Goal: Information Seeking & Learning: Learn about a topic

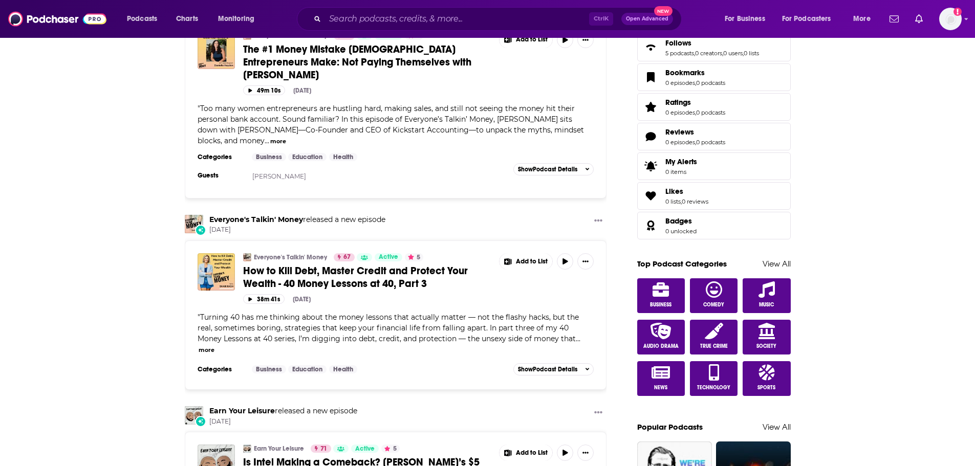
scroll to position [358, 0]
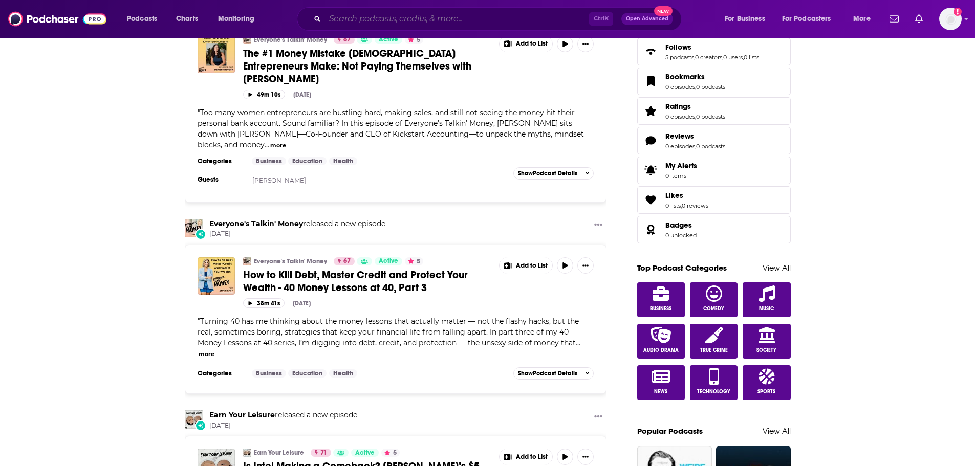
click at [422, 27] on input "Search podcasts, credits, & more..." at bounding box center [457, 19] width 264 height 16
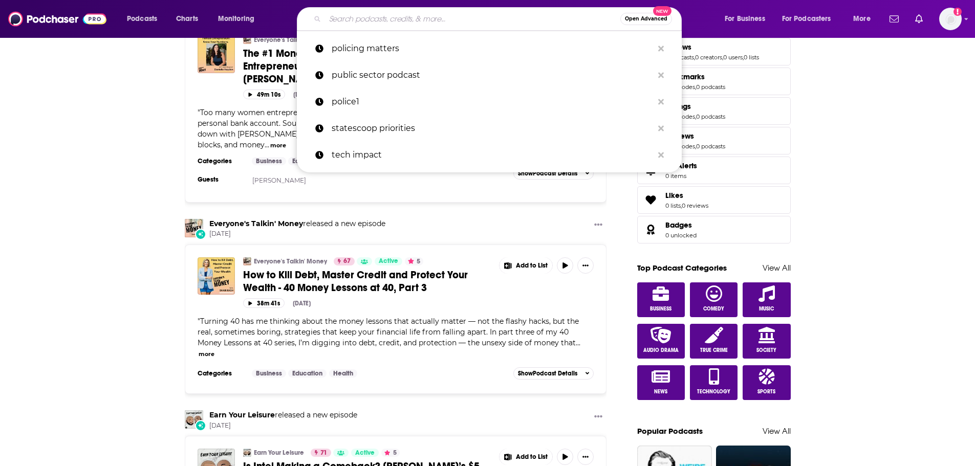
click at [639, 17] on span "Open Advanced" at bounding box center [646, 18] width 42 height 5
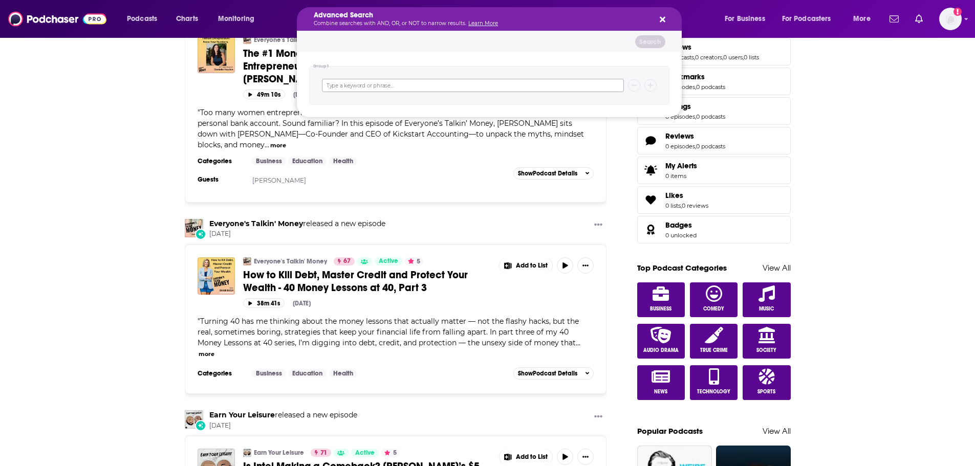
click at [413, 85] on input "Search podcasts, credits, & more..." at bounding box center [473, 85] width 302 height 13
click at [406, 90] on input "Search podcasts, credits, & more..." at bounding box center [473, 85] width 302 height 13
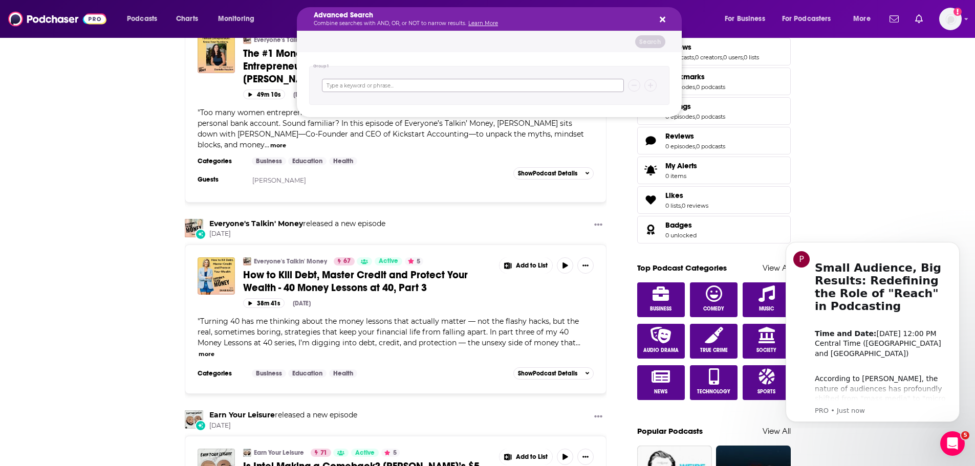
scroll to position [0, 0]
click at [406, 90] on input "Search podcasts, credits, & more..." at bounding box center [473, 85] width 302 height 13
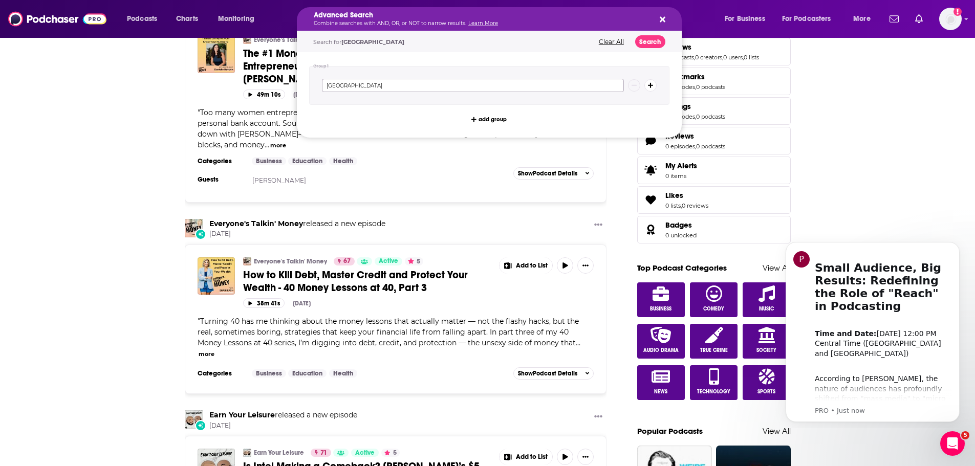
type input "[GEOGRAPHIC_DATA]"
click at [650, 86] on icon "Search podcasts, credits, & more..." at bounding box center [651, 86] width 6 height 6
click at [633, 103] on button "Search podcasts, credits, & more..." at bounding box center [634, 107] width 12 height 12
click at [653, 86] on icon "Search podcasts, credits, & more..." at bounding box center [651, 86] width 6 height 6
type input "Business"
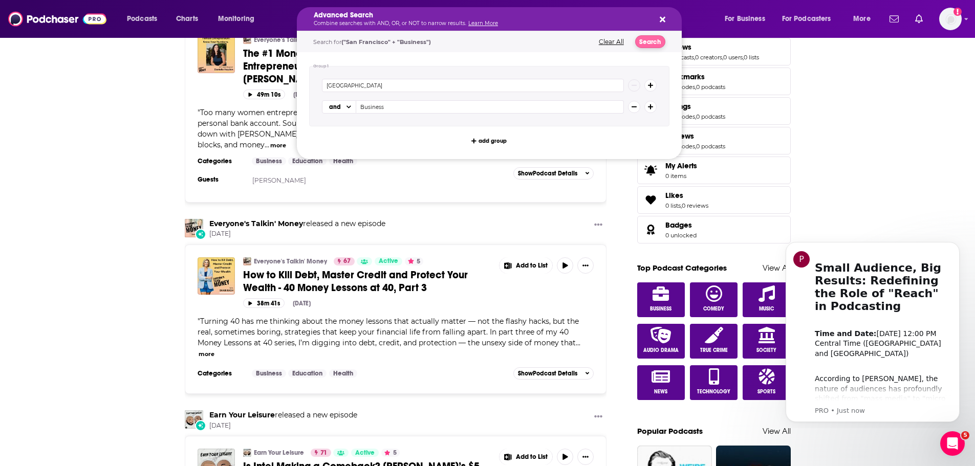
drag, startPoint x: 654, startPoint y: 32, endPoint x: 647, endPoint y: 42, distance: 12.5
click at [650, 37] on div "Search for ("[GEOGRAPHIC_DATA]" + "Business") Clear All Search" at bounding box center [489, 41] width 385 height 21
click at [646, 43] on button "Search" at bounding box center [650, 41] width 30 height 13
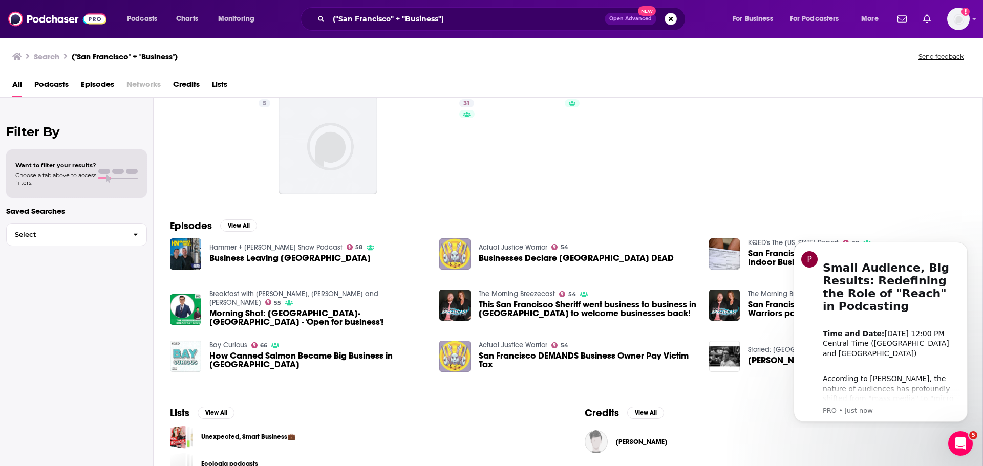
scroll to position [51, 0]
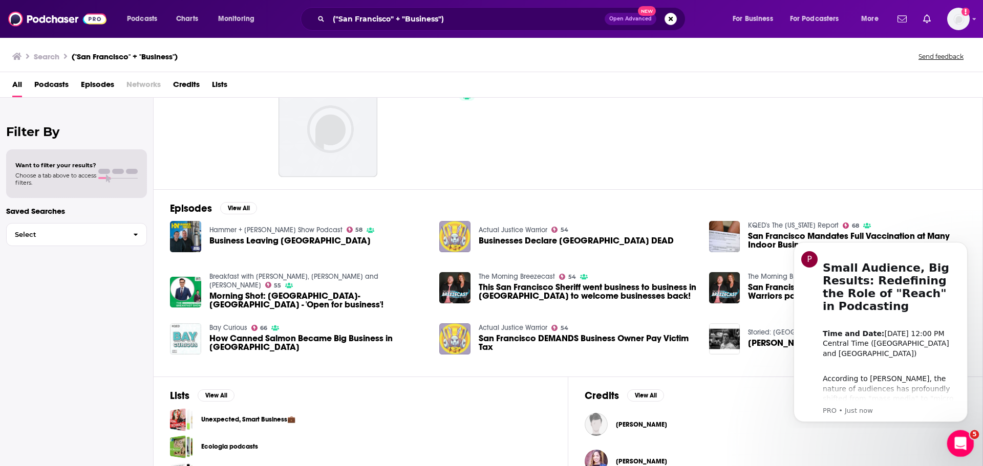
click at [965, 448] on div "Open Intercom Messenger" at bounding box center [959, 442] width 34 height 34
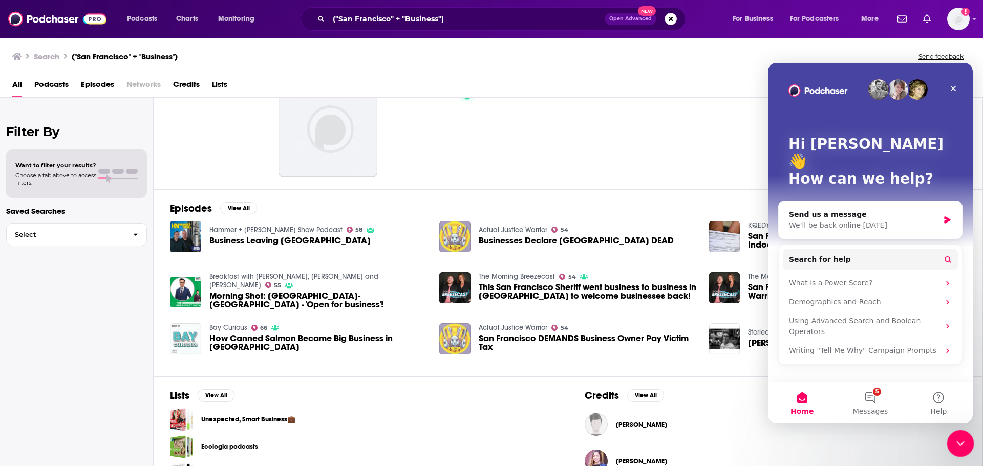
scroll to position [0, 0]
click at [951, 438] on div "Close Intercom Messenger" at bounding box center [958, 442] width 25 height 25
